Goal: Find specific page/section: Find specific page/section

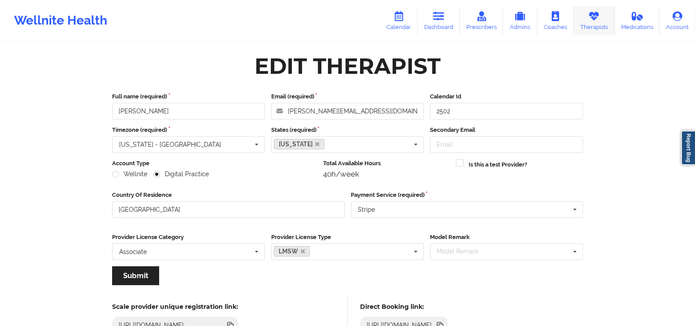
click at [578, 22] on link "Therapists" at bounding box center [594, 20] width 41 height 29
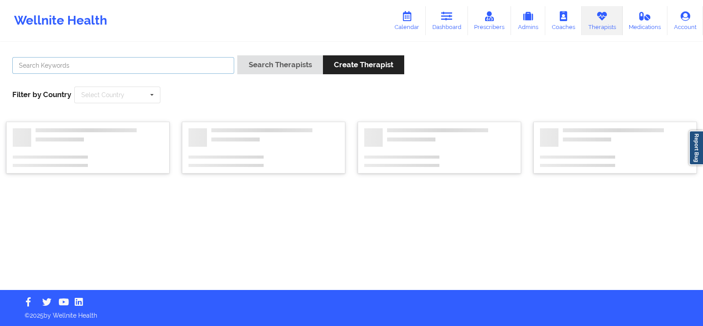
click at [200, 61] on input "text" at bounding box center [123, 65] width 222 height 17
paste input "[PERSON_NAME]"
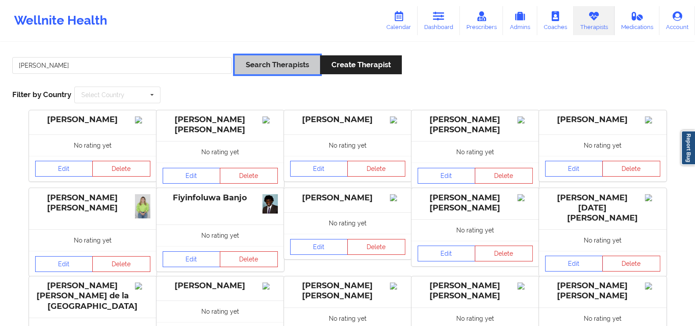
click at [296, 58] on button "Search Therapists" at bounding box center [277, 64] width 85 height 19
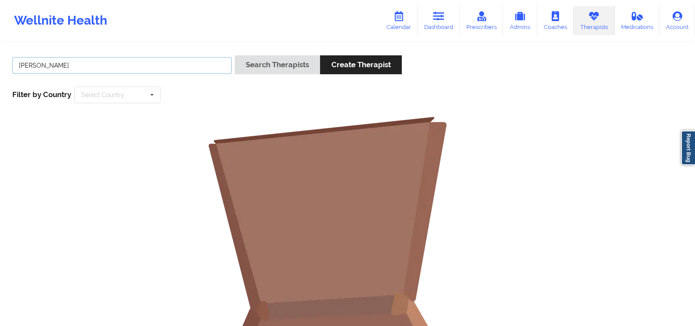
click at [182, 65] on input "[PERSON_NAME]" at bounding box center [121, 65] width 219 height 17
type input "[PERSON_NAME]"
click at [288, 65] on button "Search Therapists" at bounding box center [277, 64] width 85 height 19
